Goal: Check status: Check status

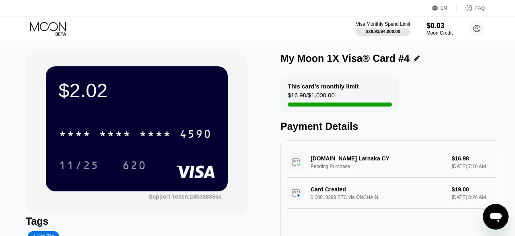
click at [51, 26] on icon at bounding box center [48, 29] width 37 height 14
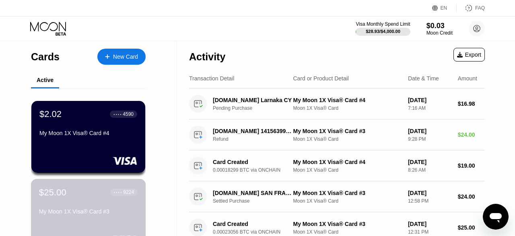
click at [82, 200] on div "$25.00 ● ● ● ● 9224 My Moon 1X Visa® Card #3" at bounding box center [88, 202] width 99 height 31
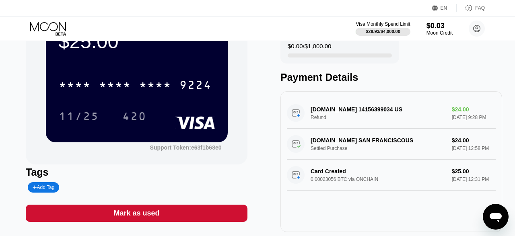
scroll to position [50, 0]
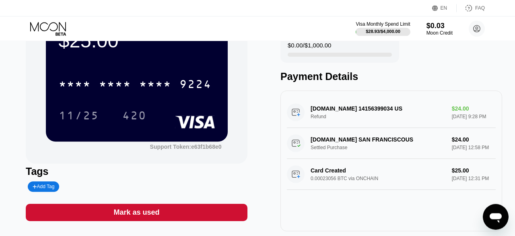
click at [345, 109] on div "[DOMAIN_NAME] 14156399034 US Refund $24.00 [DATE] 9:28 PM" at bounding box center [391, 112] width 209 height 31
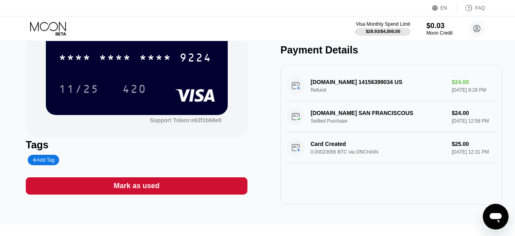
scroll to position [0, 0]
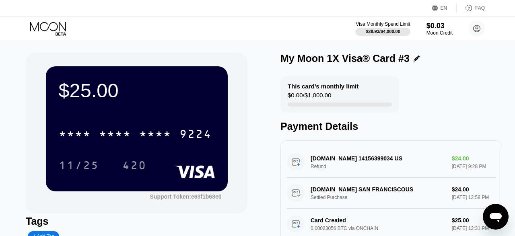
click at [57, 22] on icon at bounding box center [48, 29] width 37 height 14
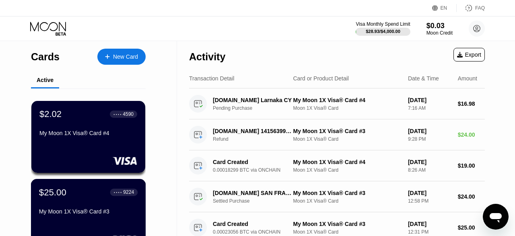
click at [96, 218] on div "My Moon 1X Visa® Card #3" at bounding box center [88, 213] width 99 height 10
